Goal: Information Seeking & Learning: Understand process/instructions

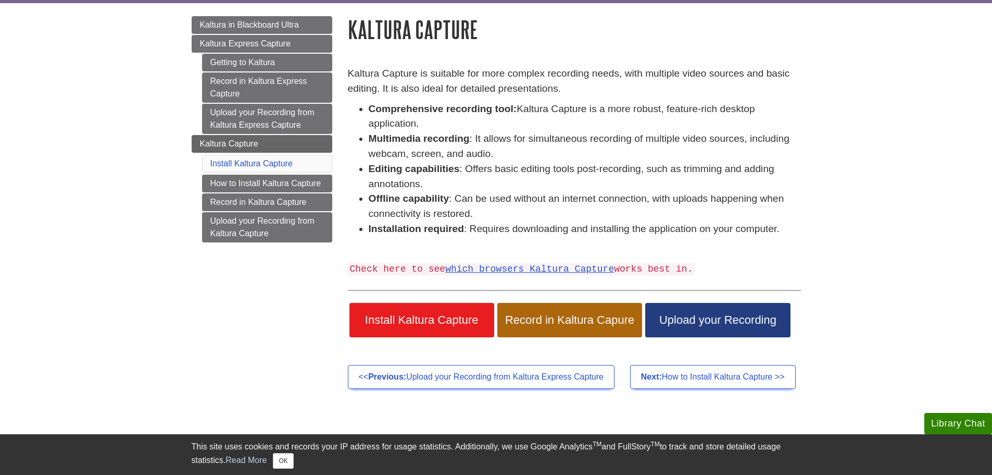
scroll to position [104, 0]
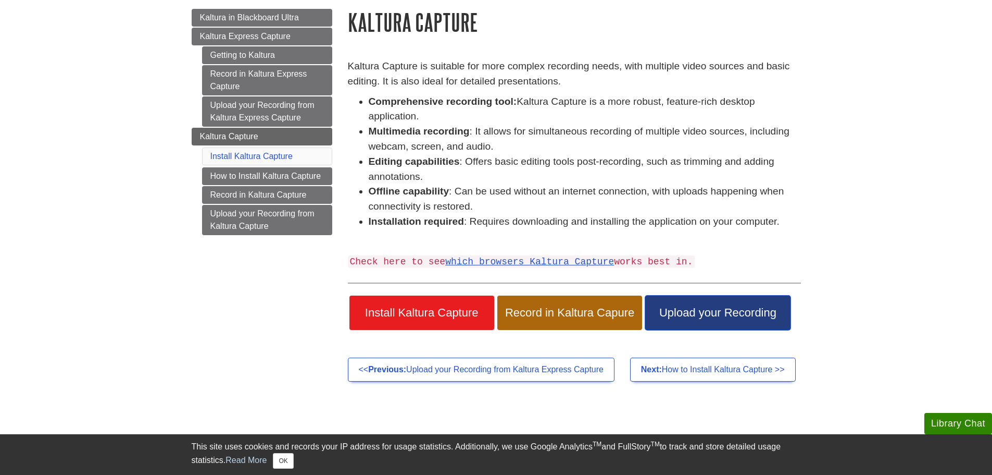
click at [715, 308] on span "Upload your Recording" at bounding box center [717, 313] width 129 height 14
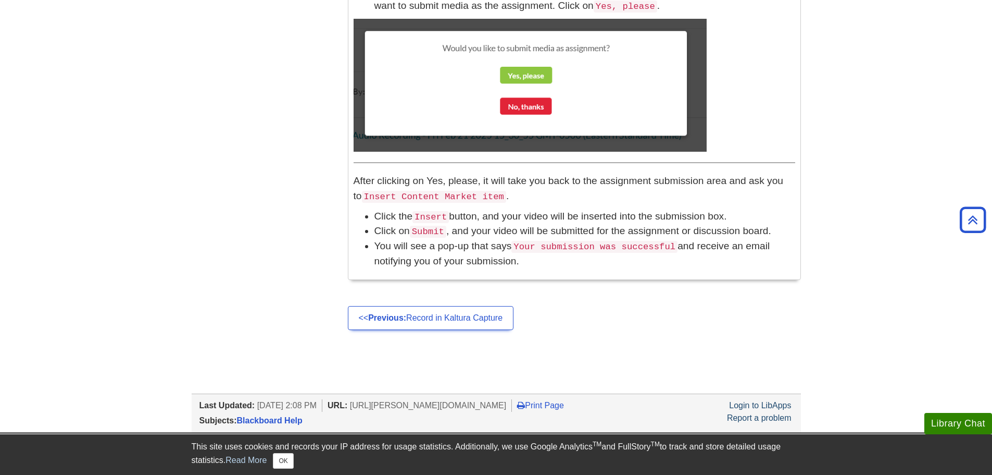
scroll to position [1096, 0]
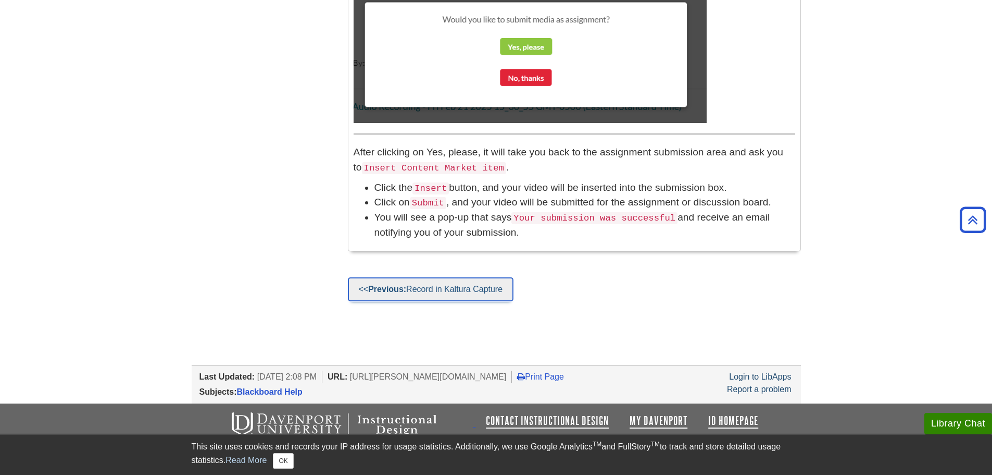
click at [468, 290] on link "<< Previous: Record in Kaltura Capture" at bounding box center [431, 289] width 166 height 24
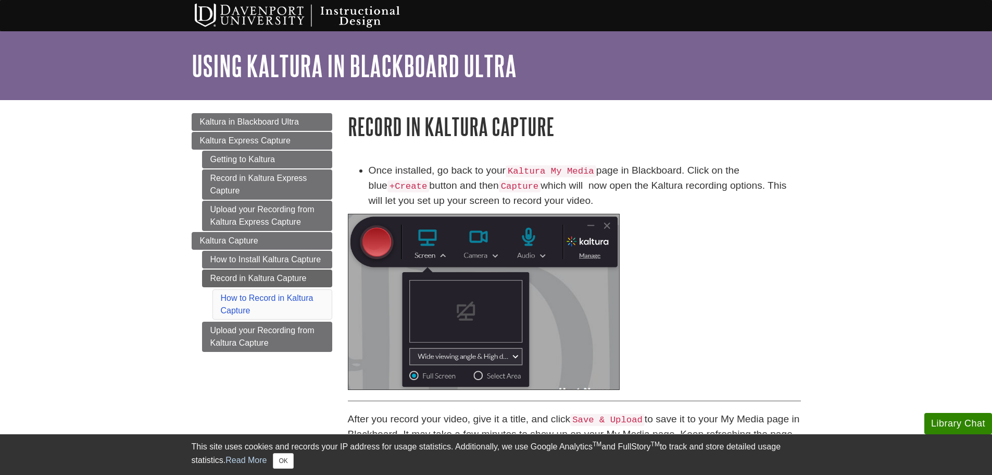
click at [250, 255] on link "How to Install Kaltura Capture" at bounding box center [267, 260] width 130 height 18
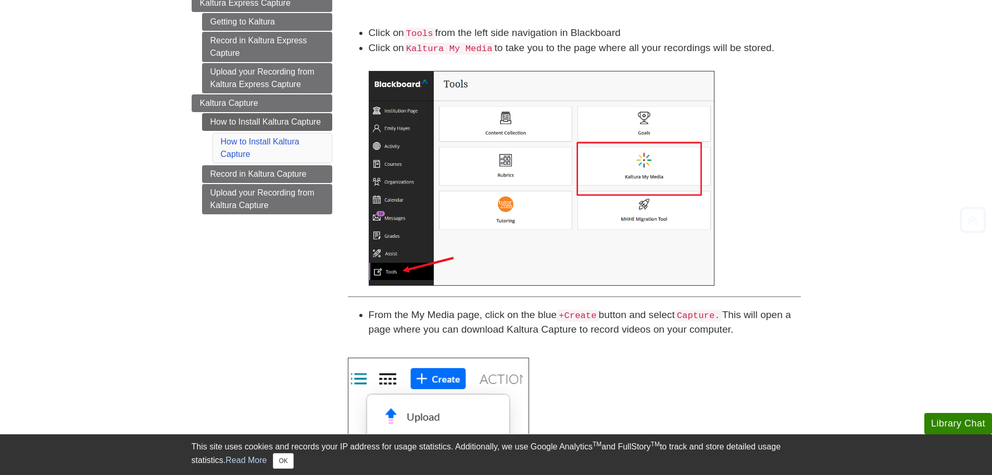
scroll to position [156, 0]
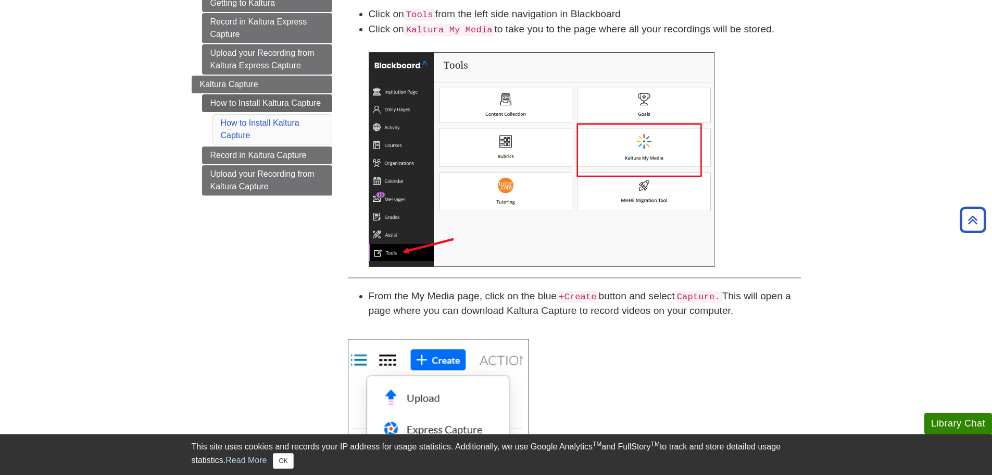
click at [455, 32] on code "Kaltura My Media" at bounding box center [449, 30] width 91 height 12
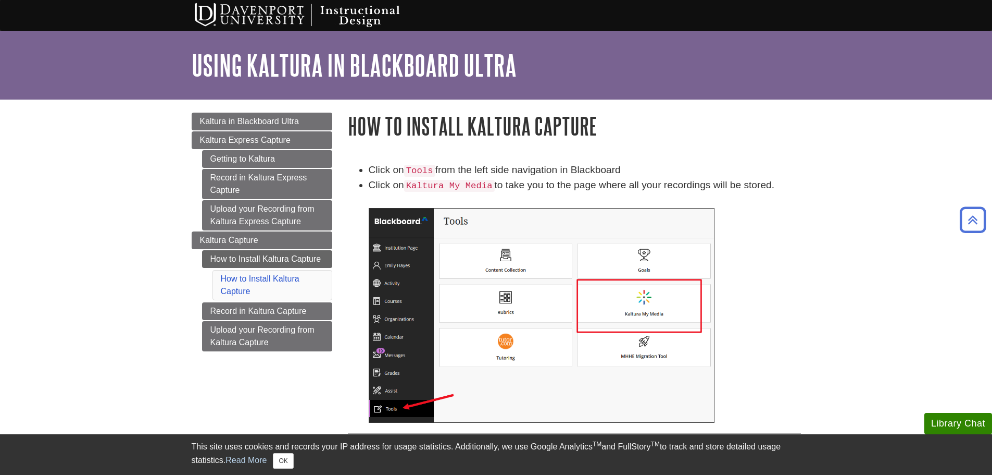
scroll to position [0, 0]
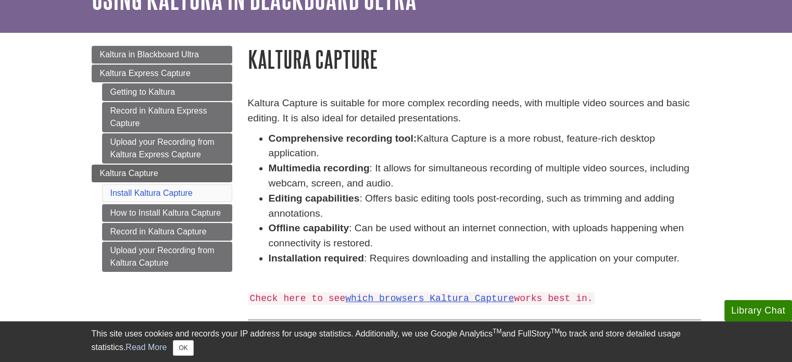
scroll to position [104, 0]
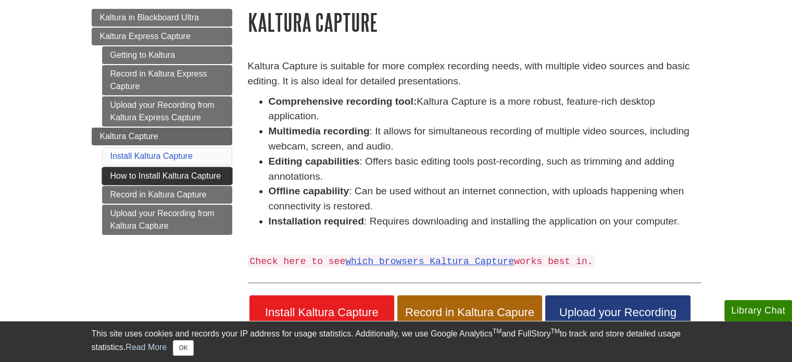
click at [169, 174] on link "How to Install Kaltura Capture" at bounding box center [167, 176] width 130 height 18
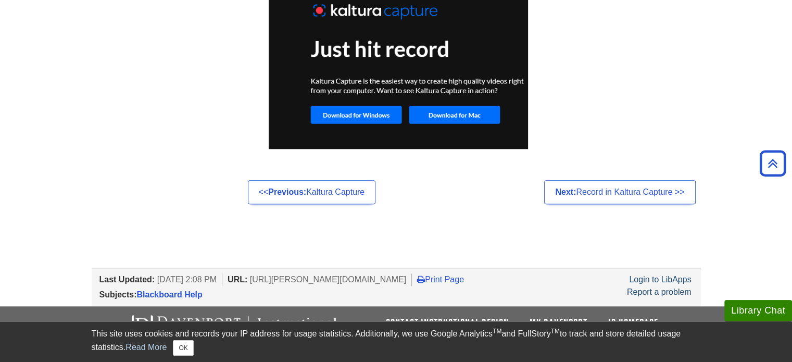
scroll to position [883, 0]
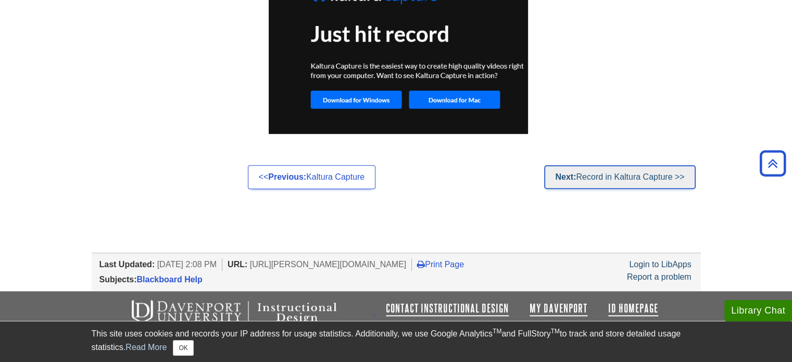
click at [609, 179] on link "Next: Record in Kaltura Capture >>" at bounding box center [619, 177] width 151 height 24
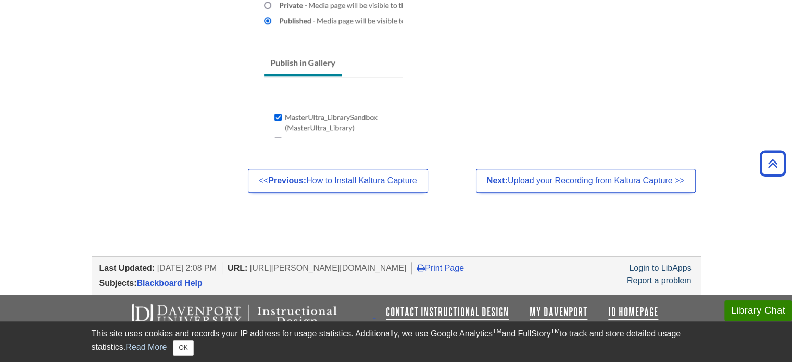
scroll to position [1015, 0]
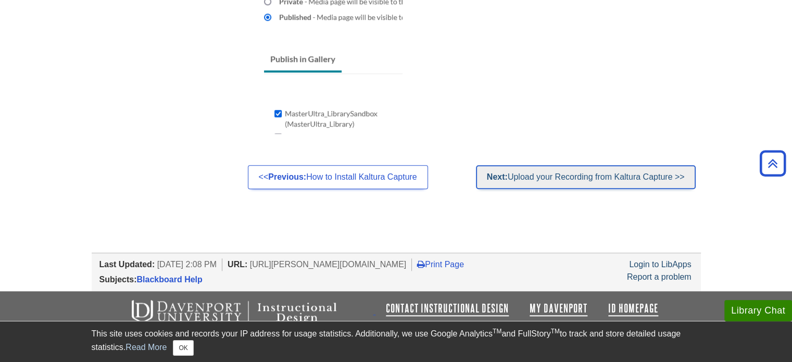
click at [587, 179] on link "Next: Upload your Recording from Kaltura Capture >>" at bounding box center [586, 177] width 220 height 24
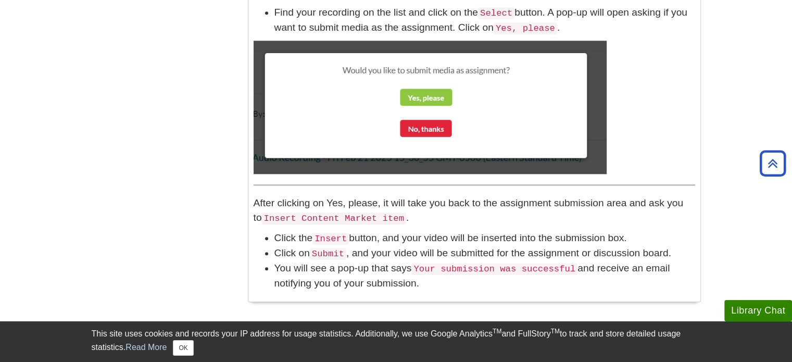
scroll to position [892, 0]
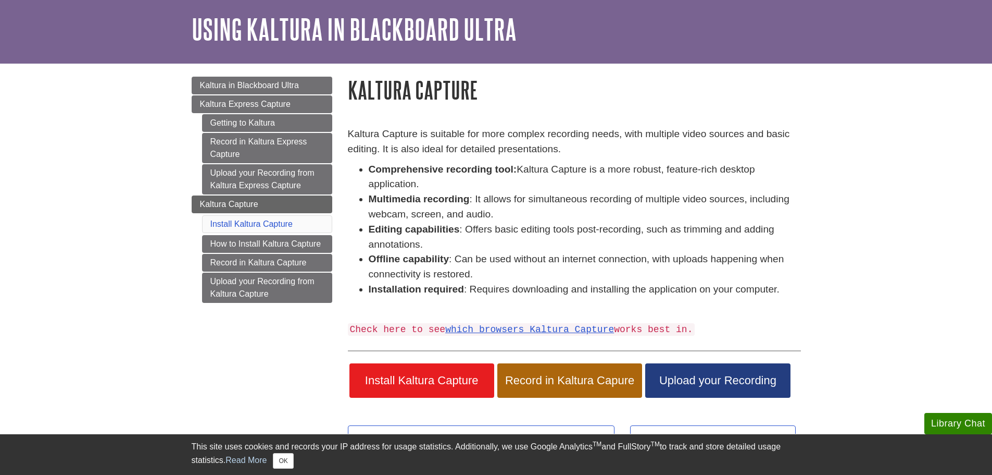
scroll to position [104, 0]
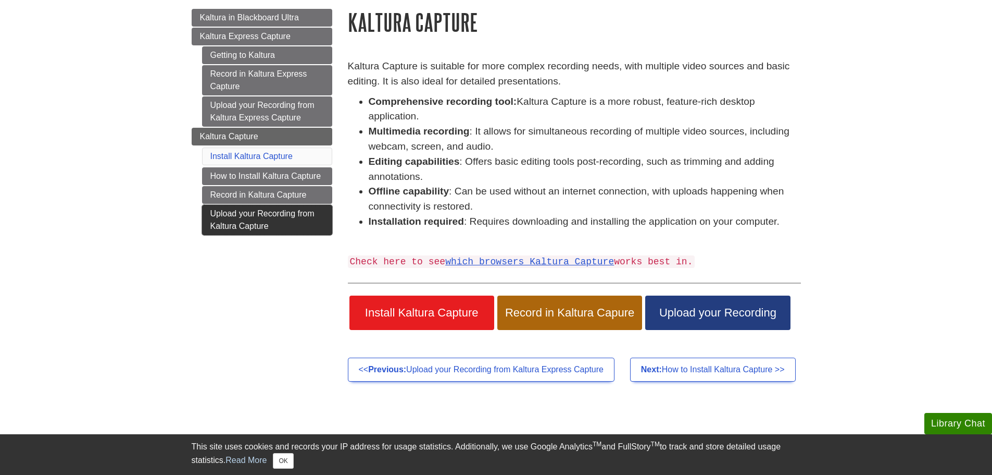
click at [251, 217] on link "Upload your Recording from Kaltura Capture" at bounding box center [267, 220] width 130 height 30
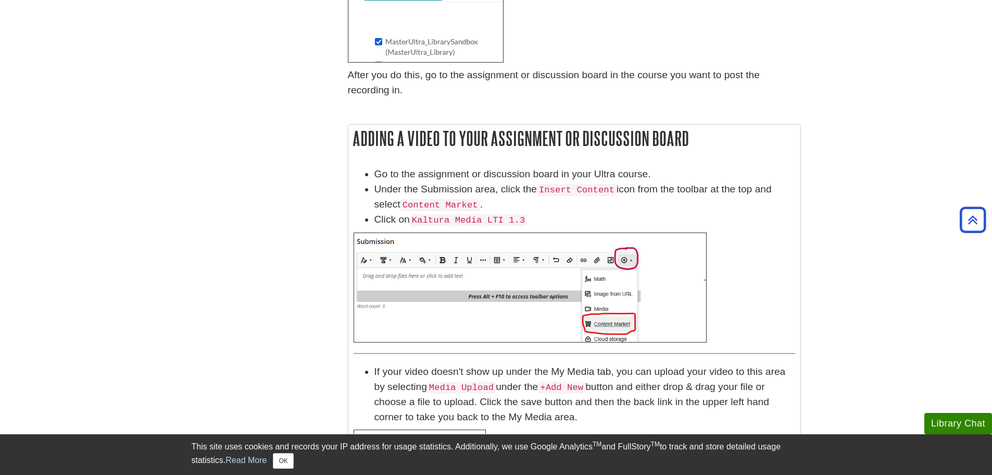
scroll to position [521, 0]
